Goal: Information Seeking & Learning: Learn about a topic

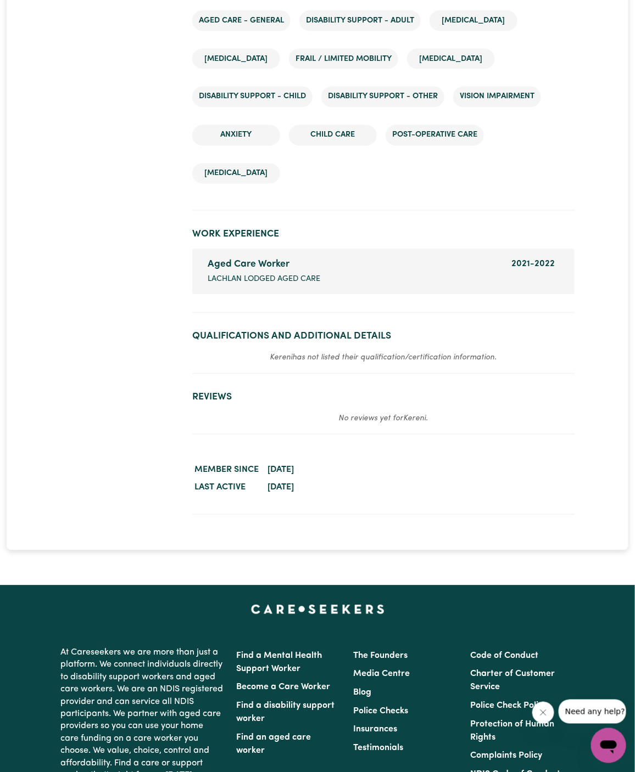
scroll to position [1810, 0]
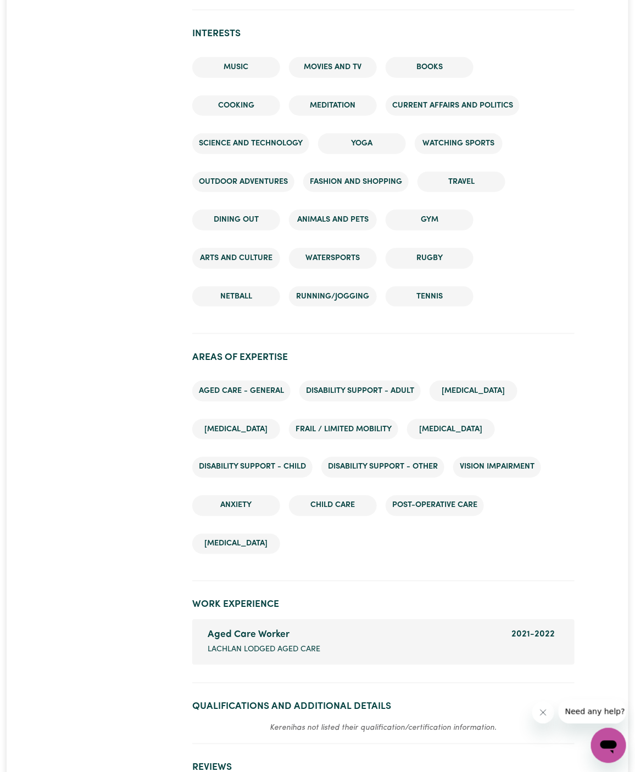
scroll to position [1675, 0]
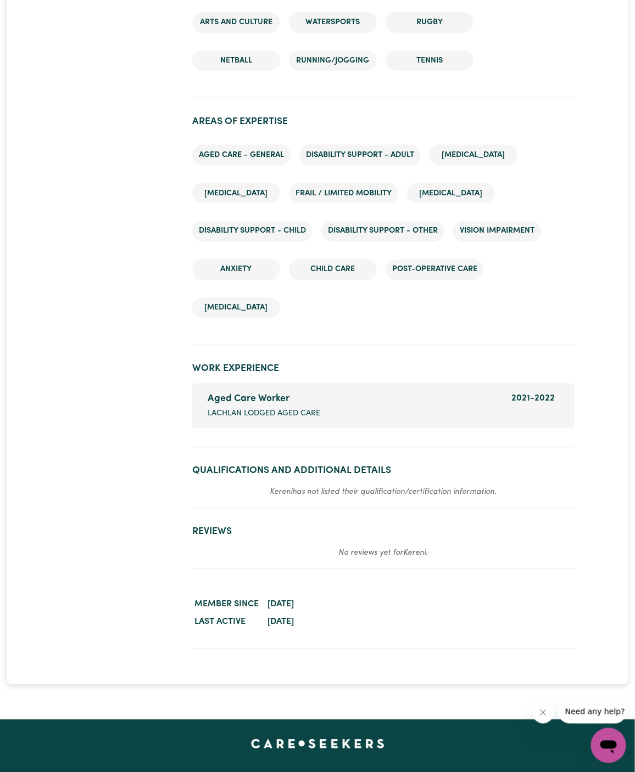
click at [285, 412] on span "Lachlan Lodged Aged Care" at bounding box center [263, 414] width 113 height 12
copy span "Lachlan Lodged Aged Care"
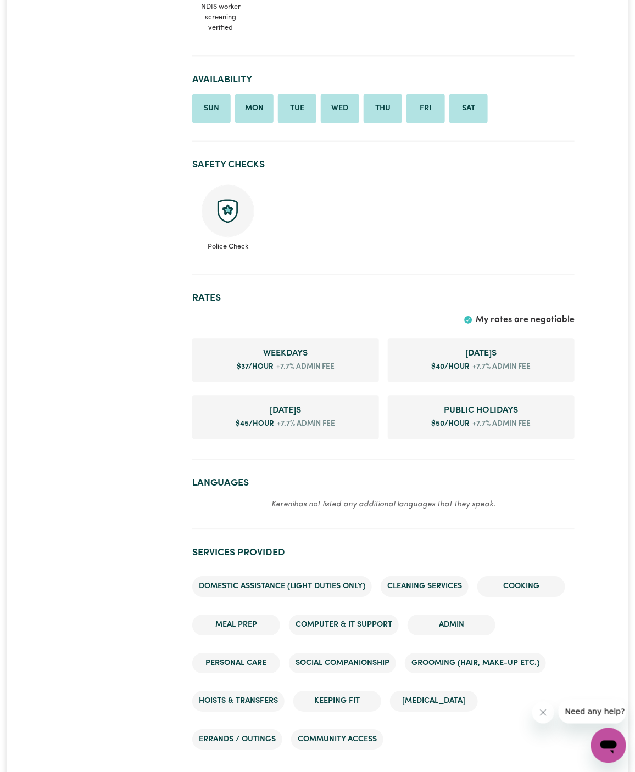
scroll to position [0, 0]
